Goal: Find specific page/section: Find specific page/section

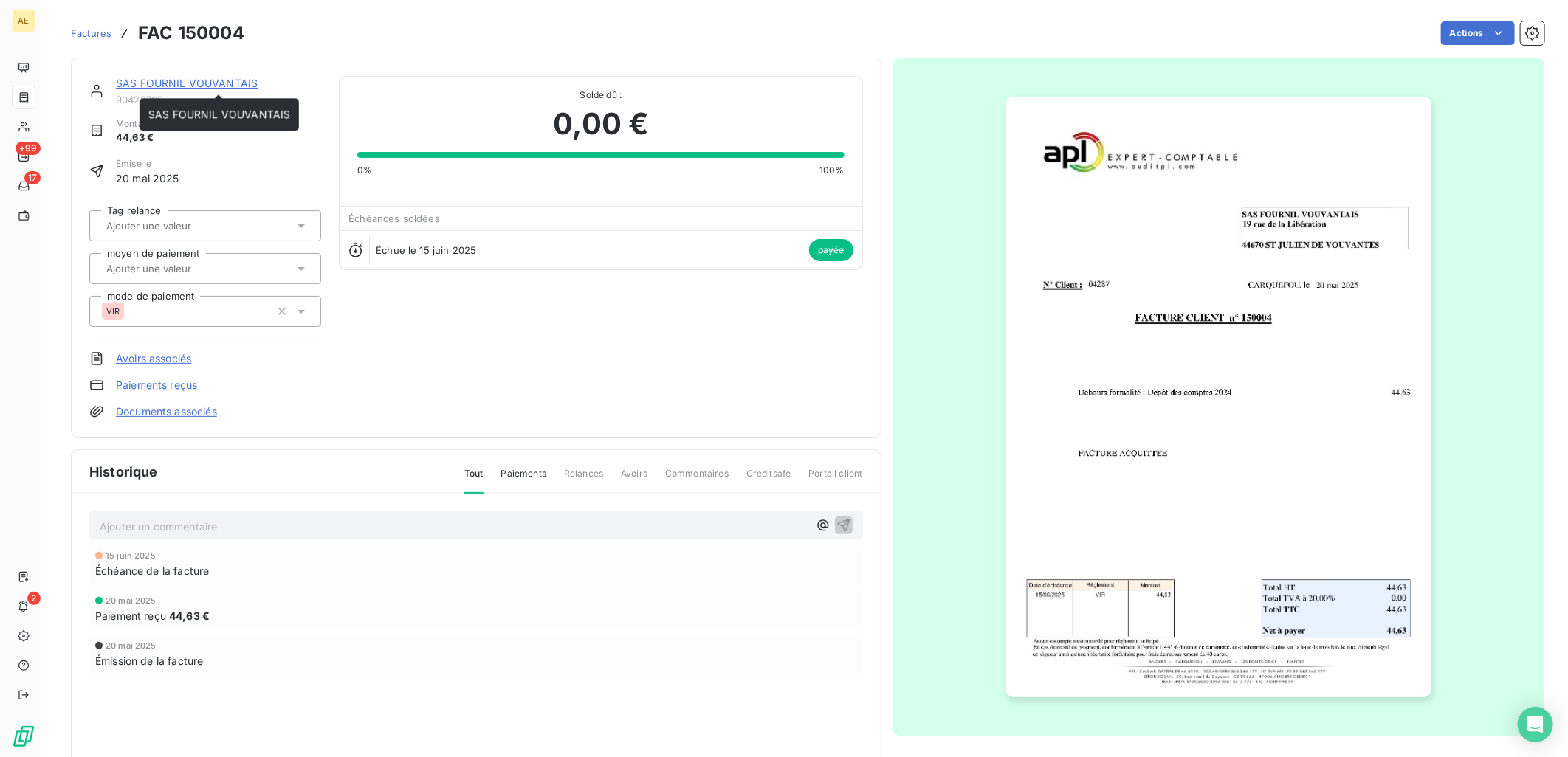
click at [150, 82] on link "SAS FOURNIL VOUVANTAIS" at bounding box center [186, 83] width 141 height 13
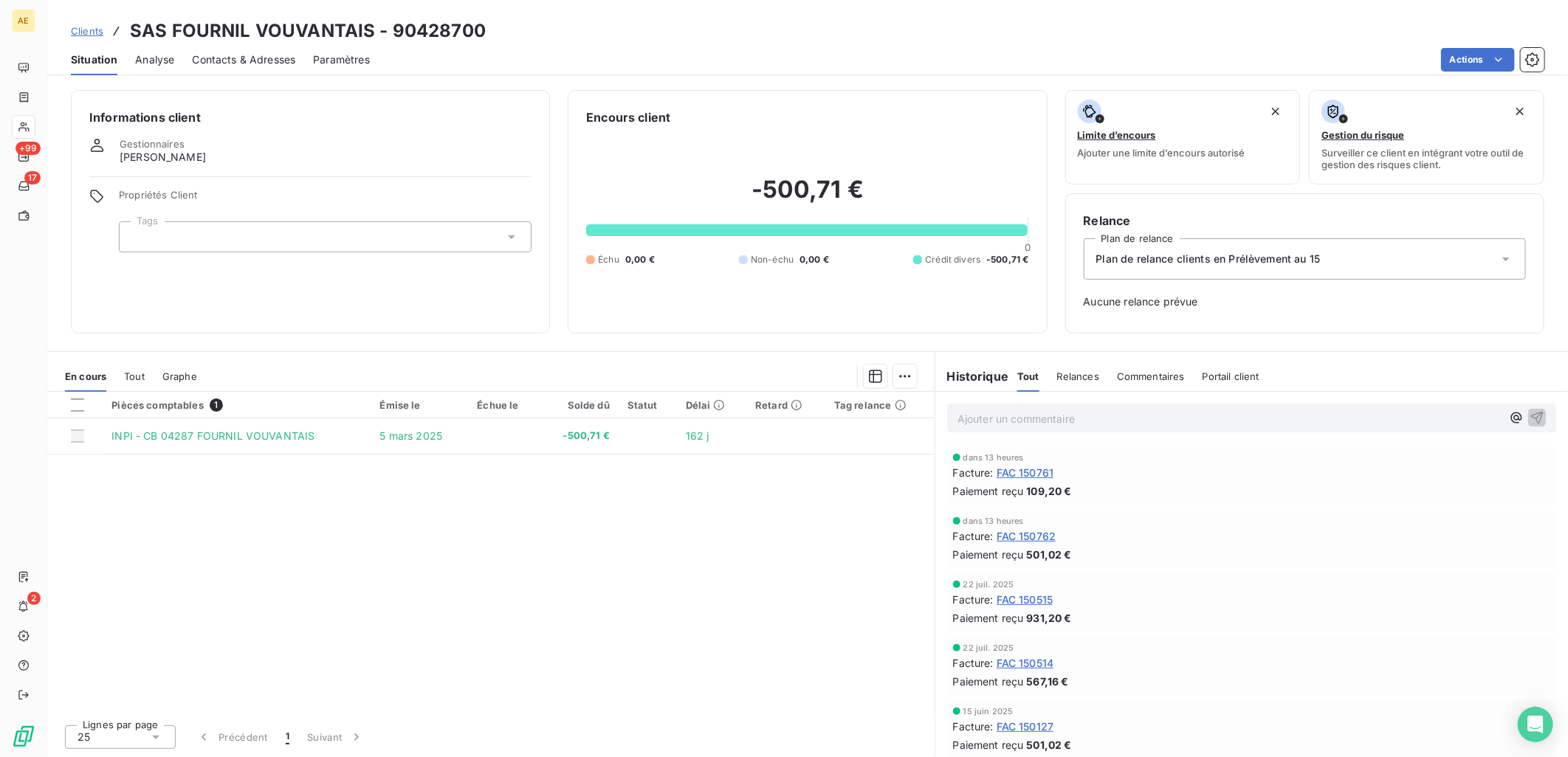
click at [87, 27] on span "Clients" at bounding box center [87, 31] width 32 height 12
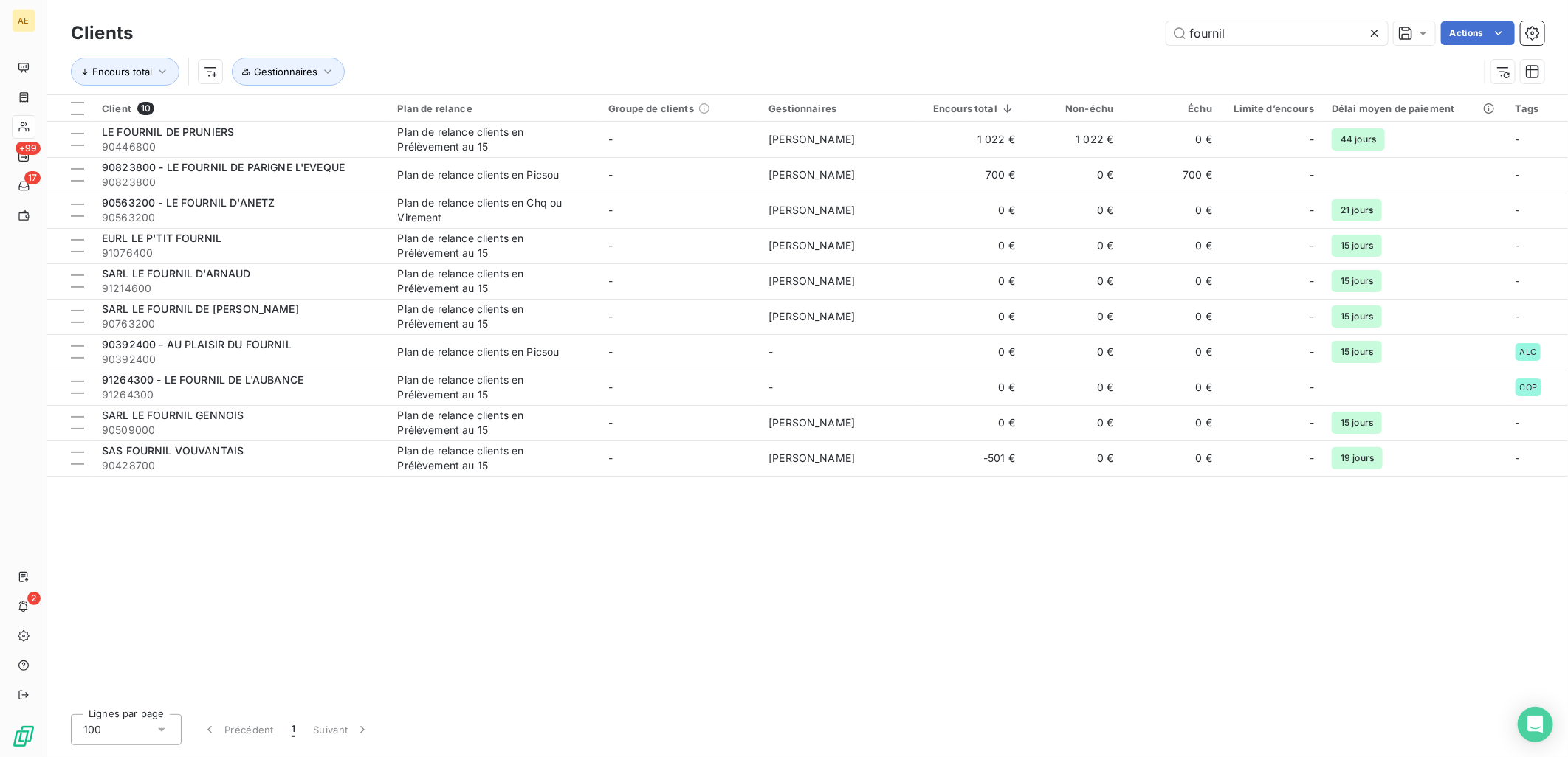
drag, startPoint x: 1242, startPoint y: 39, endPoint x: 947, endPoint y: 33, distance: 295.1
click at [947, 33] on div "fournil Actions" at bounding box center [847, 33] width 1394 height 23
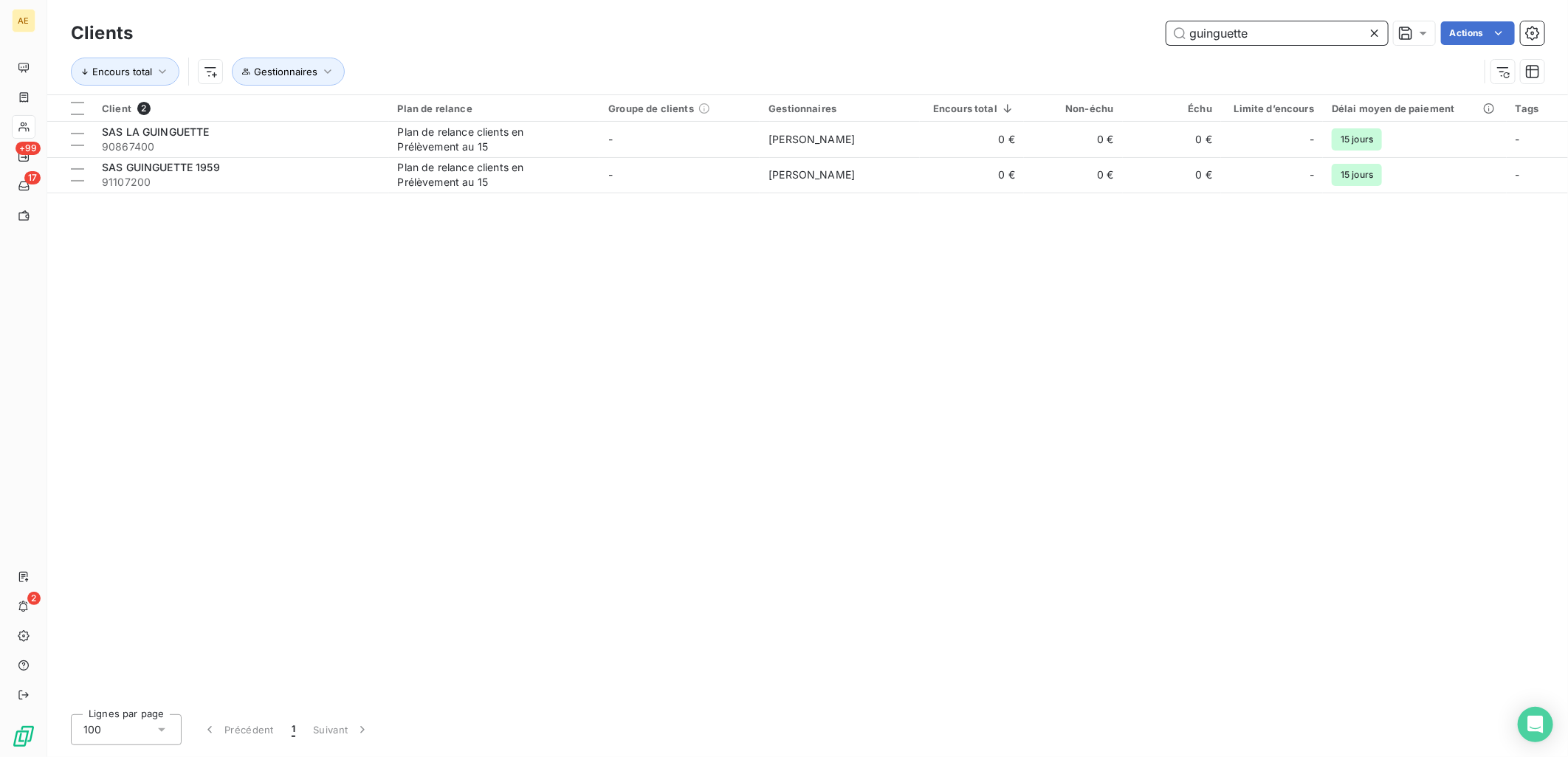
drag, startPoint x: 1312, startPoint y: 40, endPoint x: 835, endPoint y: 54, distance: 477.2
click at [835, 54] on div "Clients guinguette Actions Encours total Gestionnaires" at bounding box center [807, 56] width 1474 height 77
type input "proust"
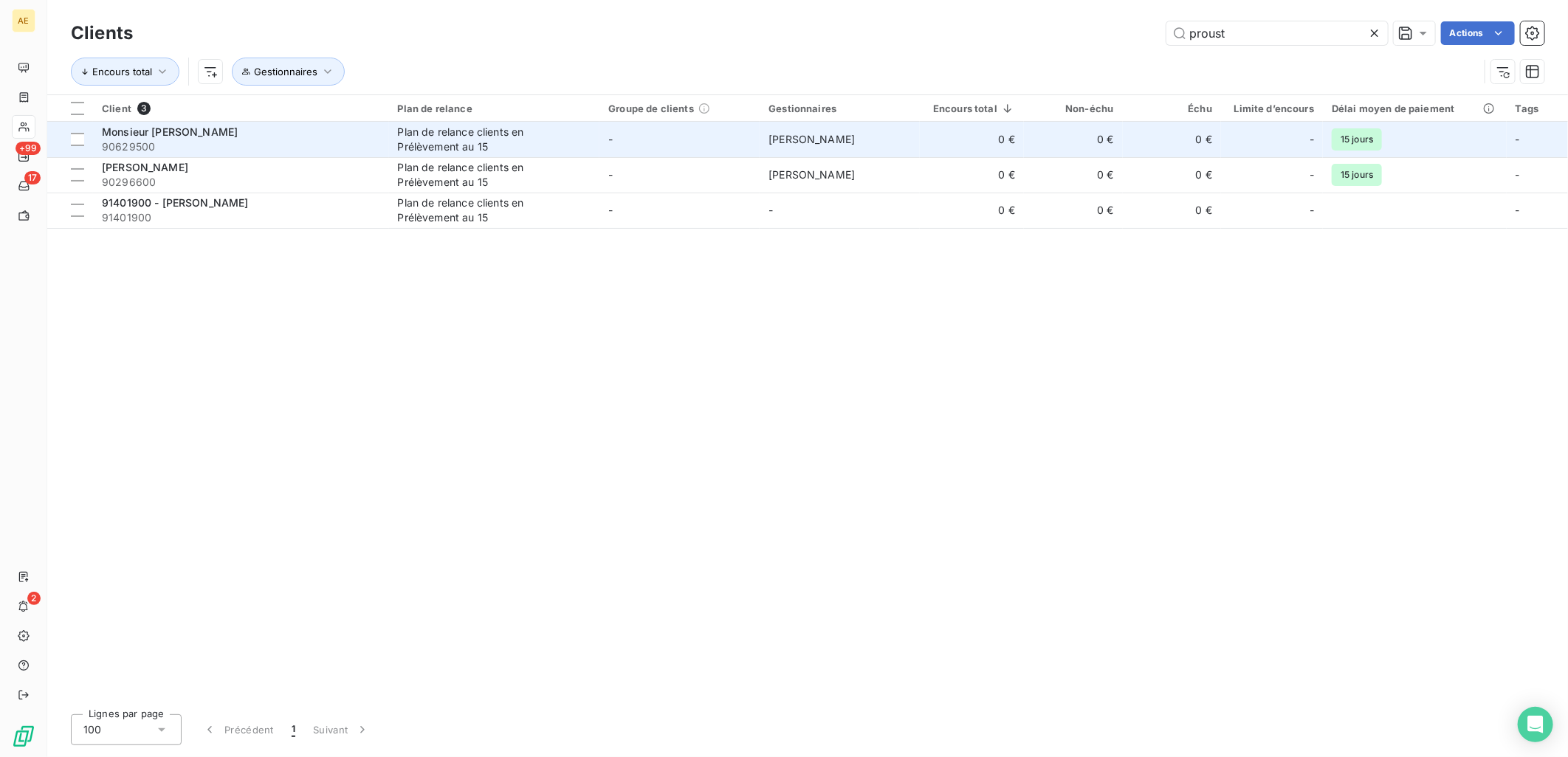
click at [406, 140] on div "Plan de relance clients en Prélèvement au 15" at bounding box center [490, 139] width 185 height 30
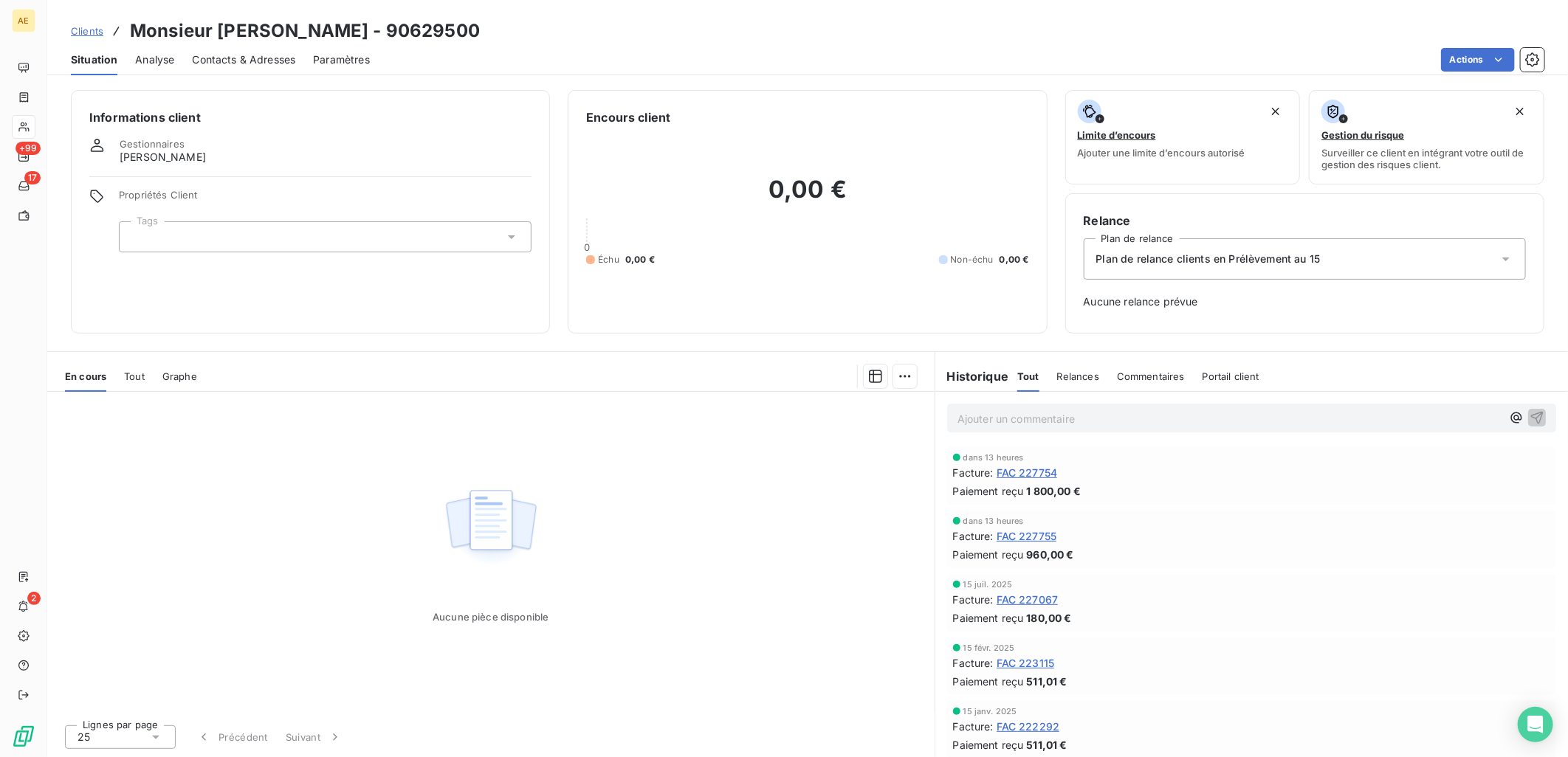
click at [1044, 534] on span "FAC 227755" at bounding box center [1027, 535] width 60 height 15
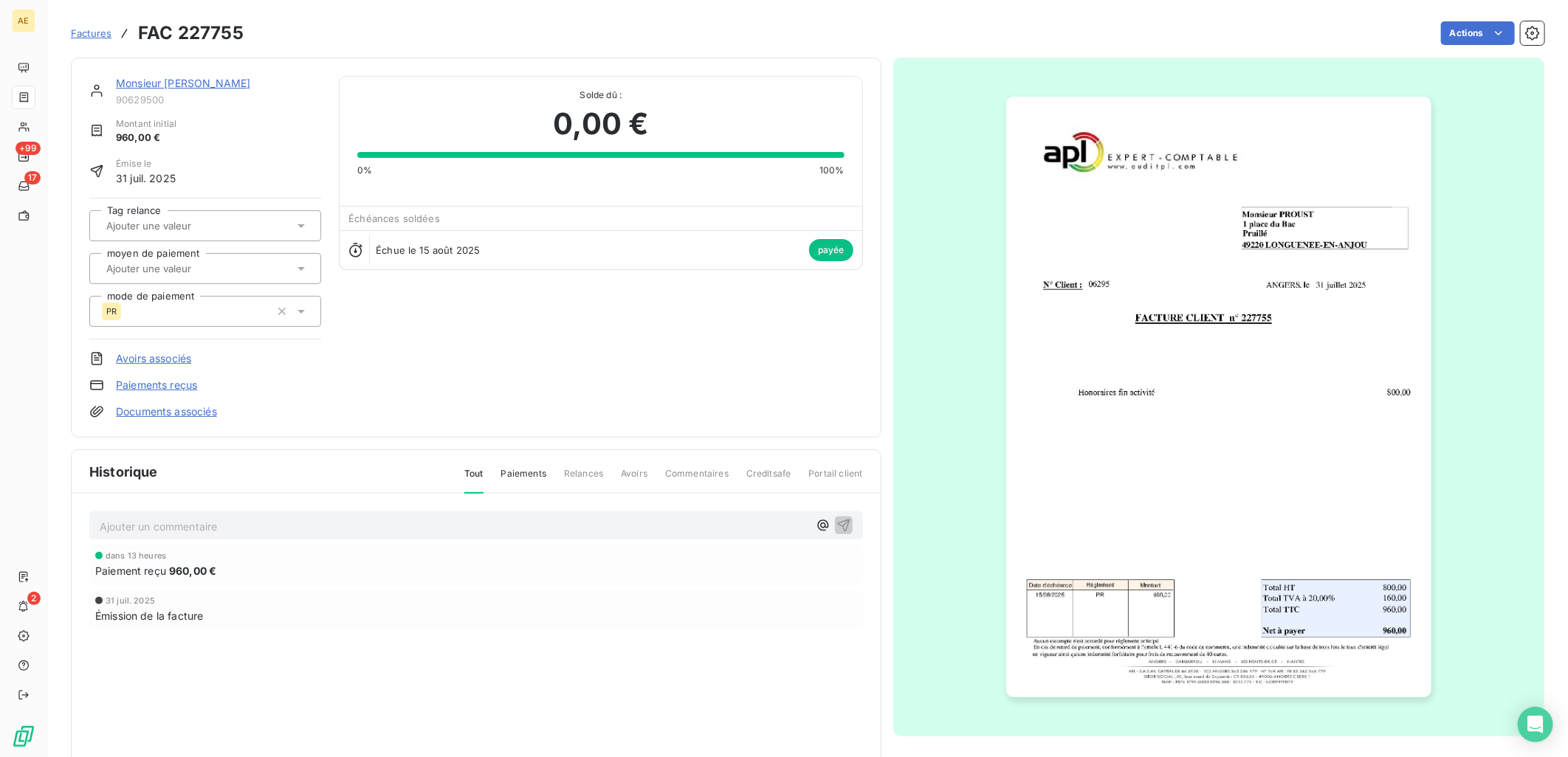
click at [151, 81] on link "Monsieur [PERSON_NAME]" at bounding box center [182, 83] width 134 height 13
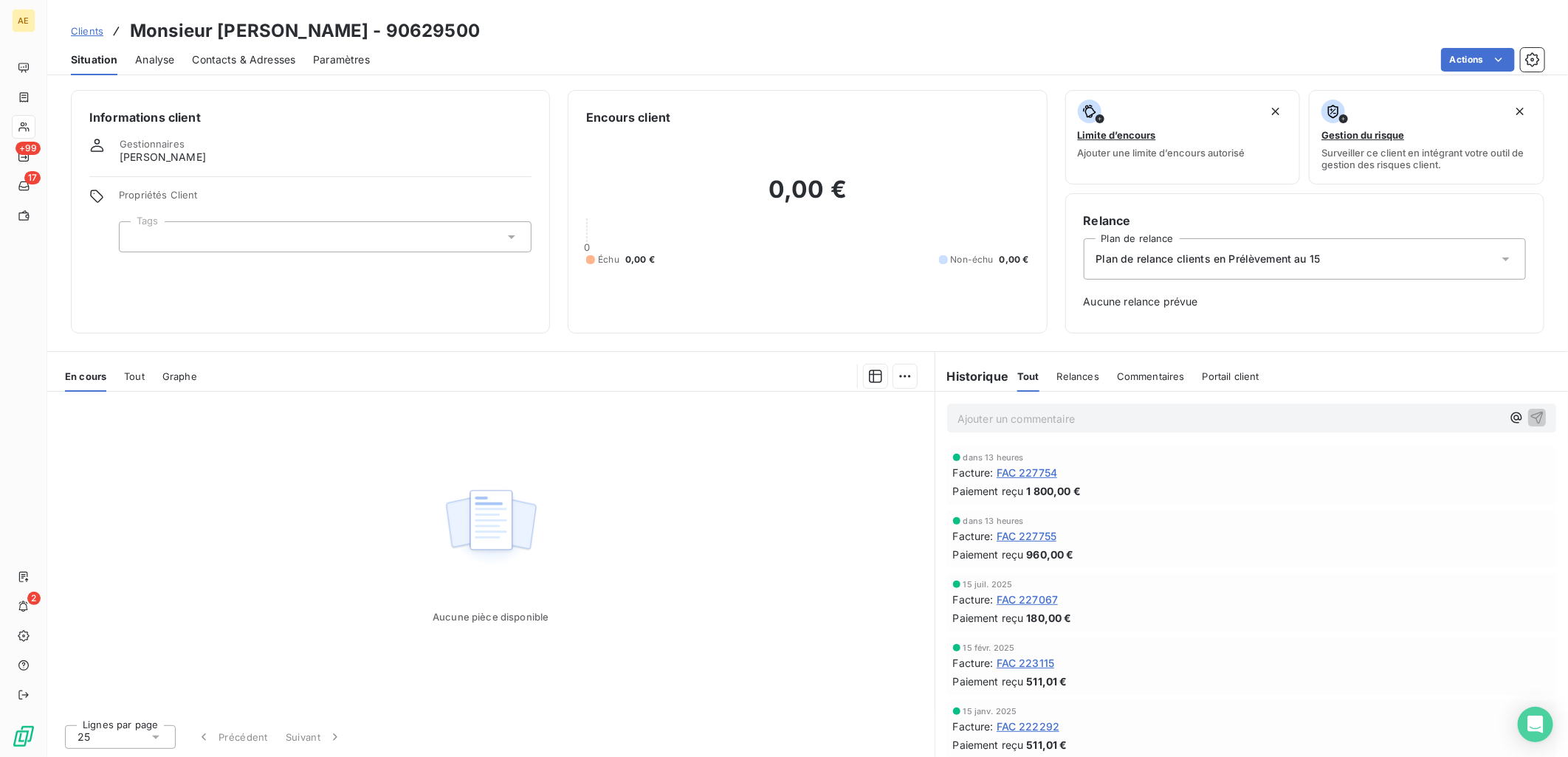
click at [95, 30] on span "Clients" at bounding box center [87, 31] width 32 height 12
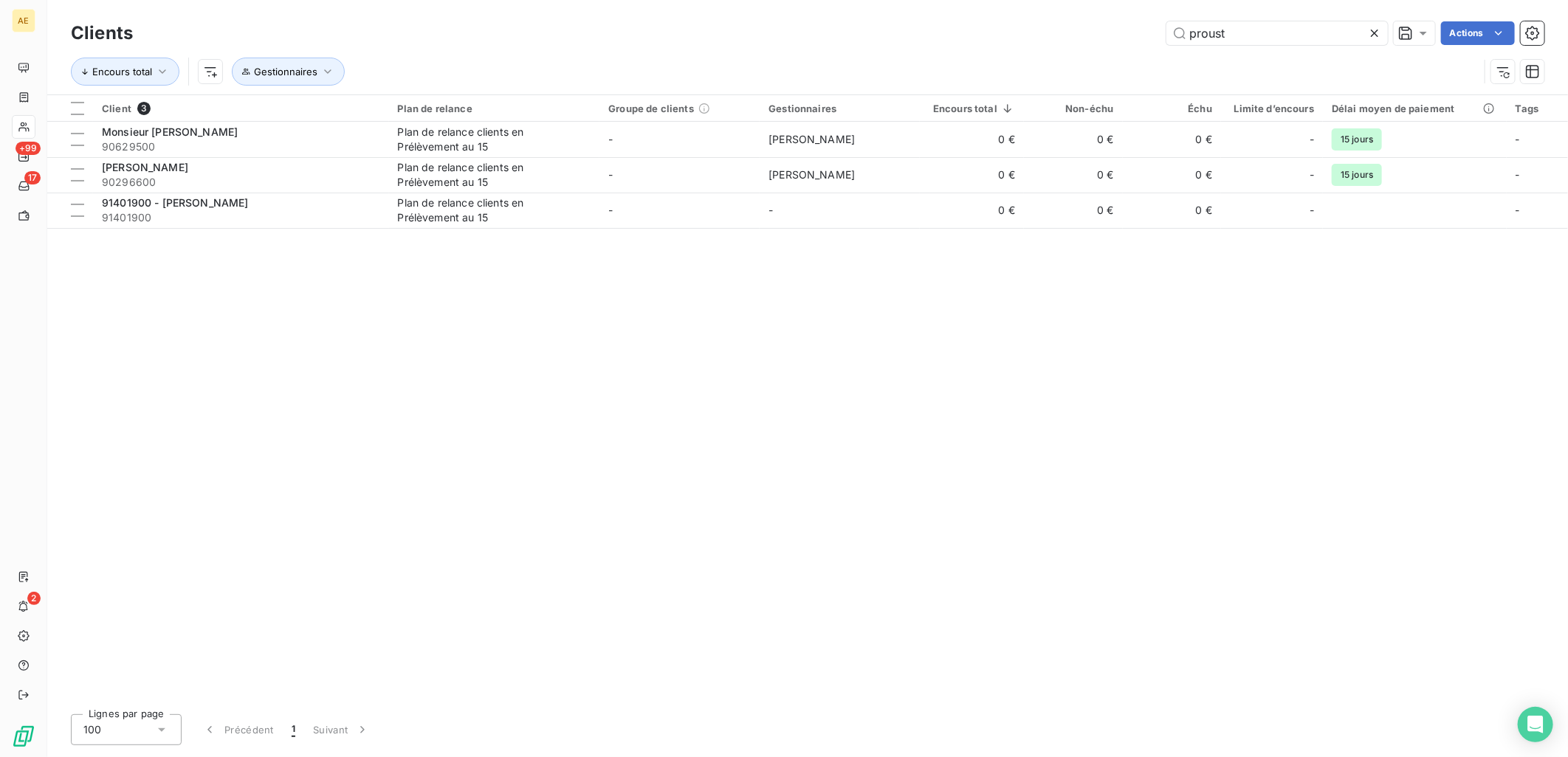
drag, startPoint x: 1277, startPoint y: 24, endPoint x: 1043, endPoint y: 31, distance: 234.1
click at [1043, 31] on div "proust Actions" at bounding box center [847, 33] width 1394 height 23
